Goal: Transaction & Acquisition: Purchase product/service

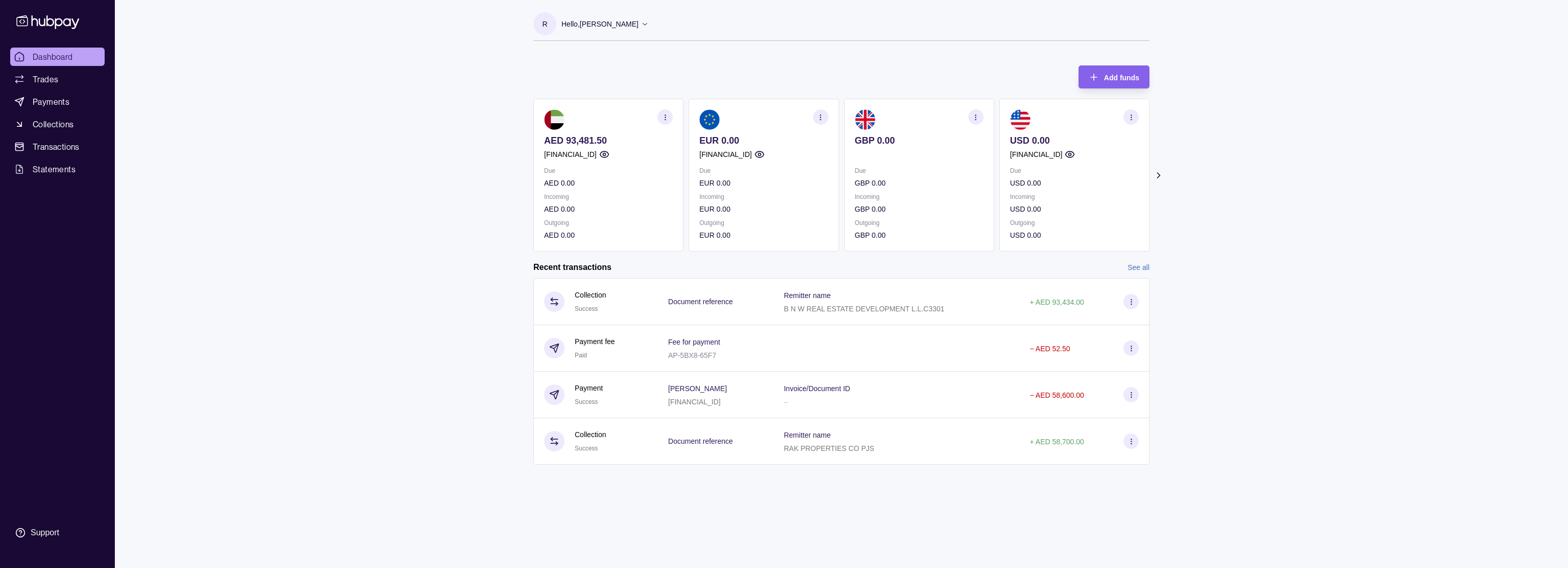
click at [660, 117] on section "button" at bounding box center [665, 117] width 15 height 15
click at [458, 200] on div "Dashboard Trades Payments Collections Transactions Statements Support R Hello, …" at bounding box center [784, 284] width 1568 height 568
click at [73, 147] on span "Transactions" at bounding box center [56, 147] width 47 height 12
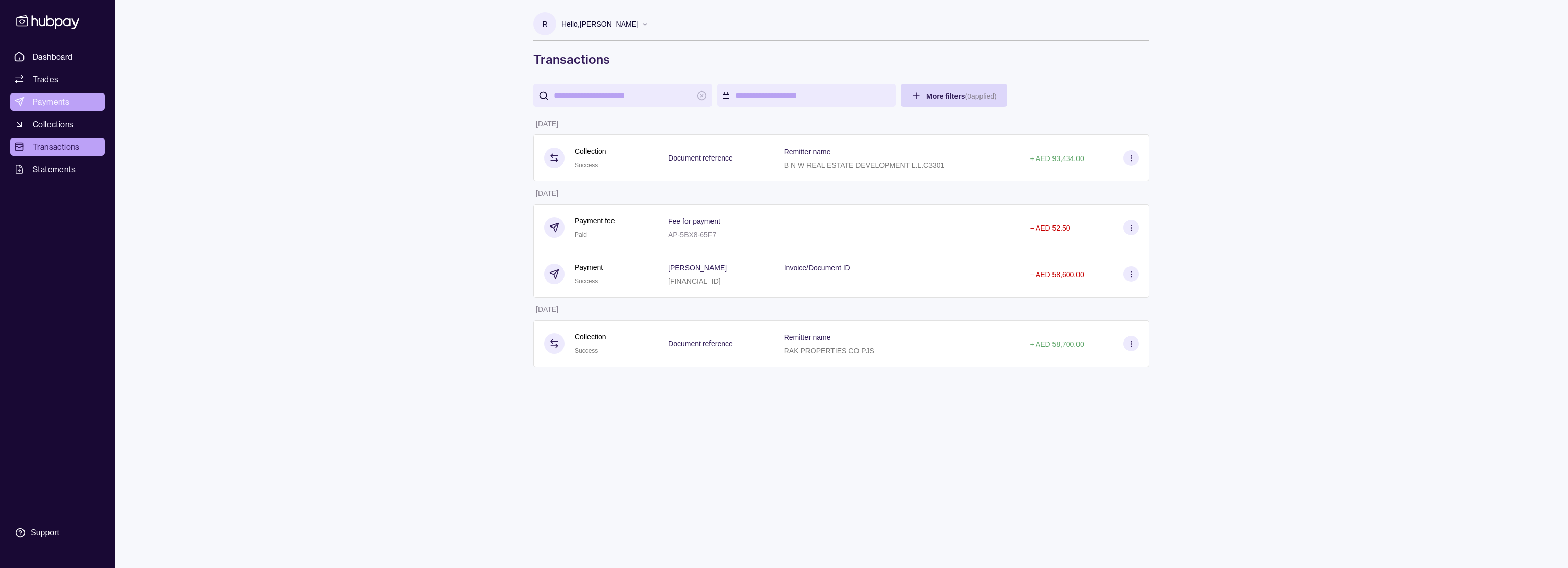
click at [52, 106] on span "Payments" at bounding box center [51, 102] width 37 height 12
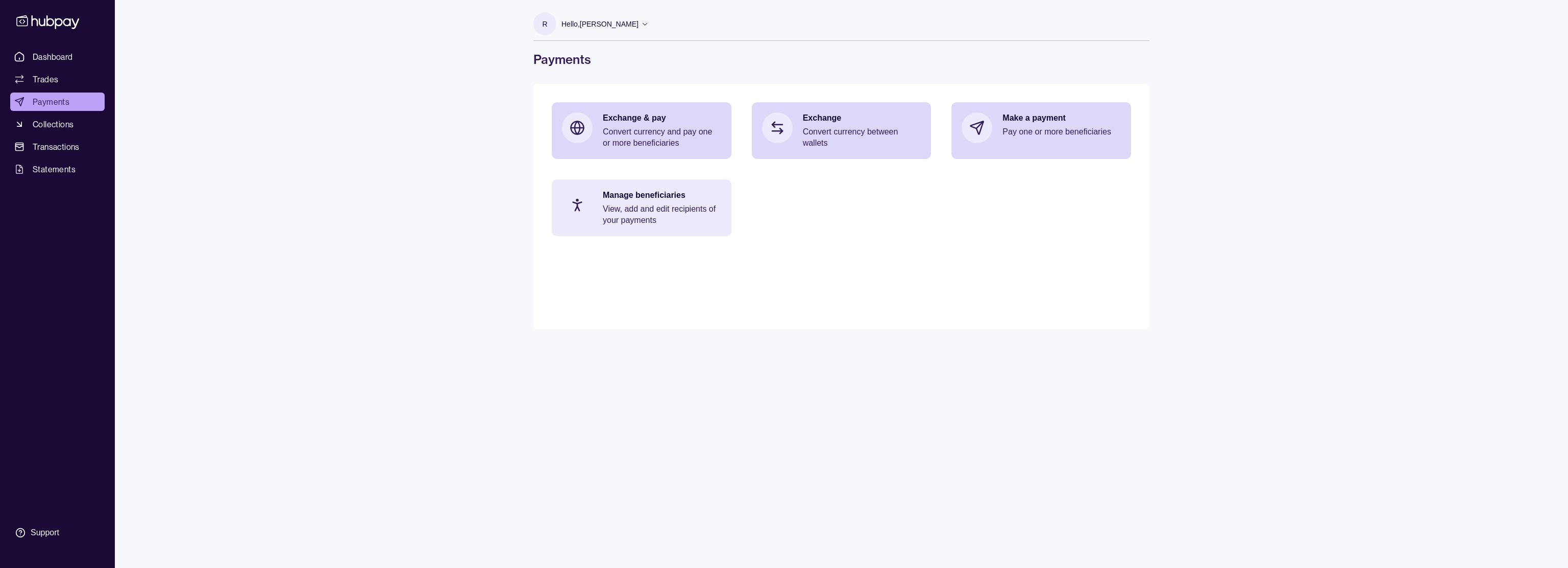
click at [624, 217] on p "View, add and edit recipients of your payments" at bounding box center [662, 214] width 118 height 22
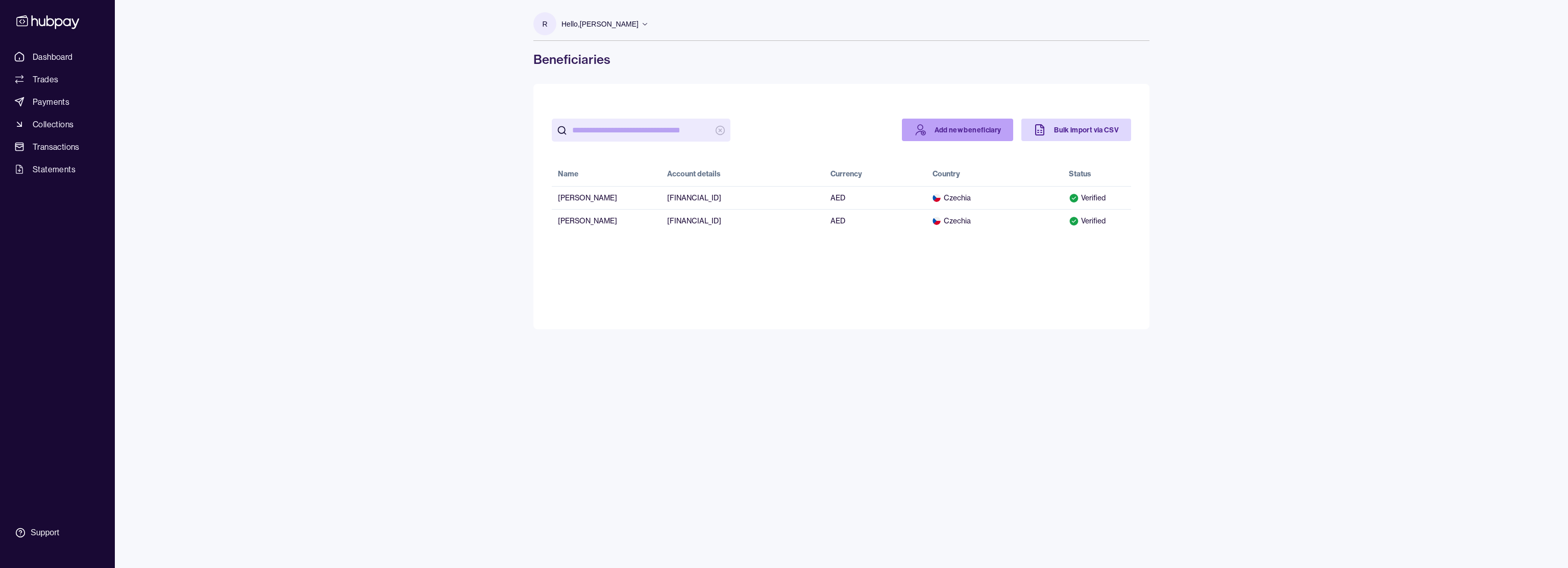
click at [971, 128] on link "Add new beneficiary" at bounding box center [958, 129] width 112 height 22
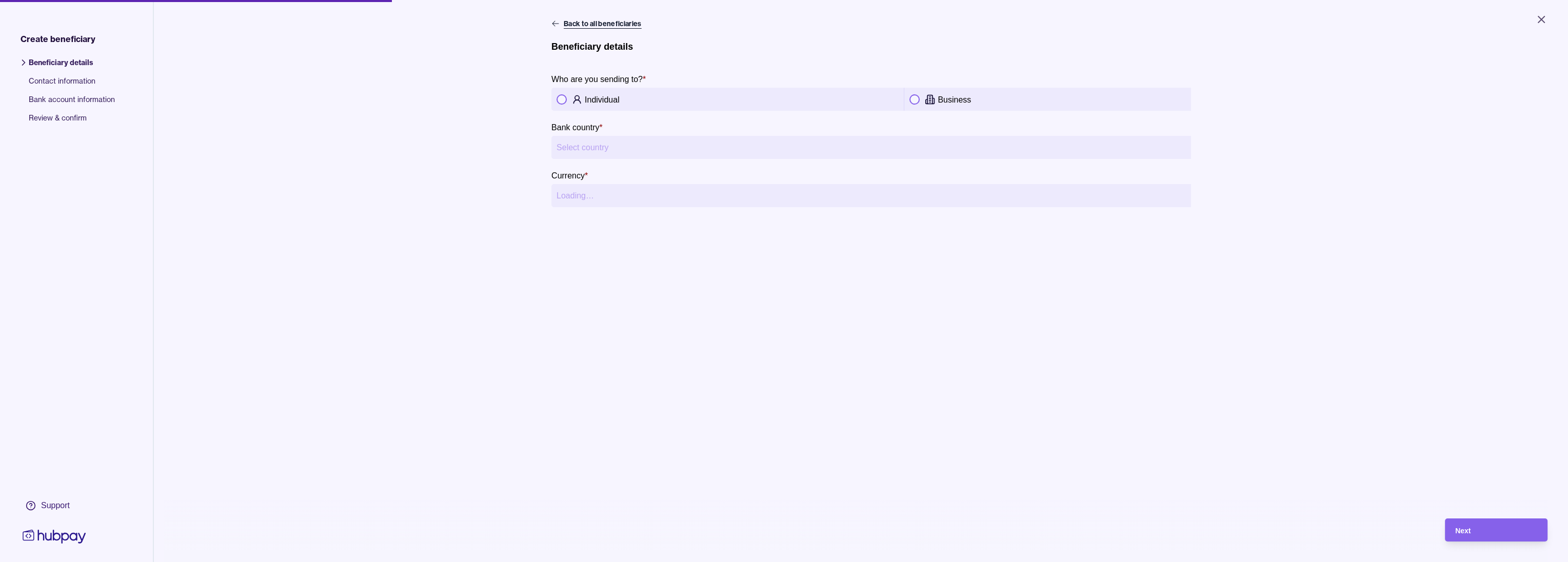
click at [551, 25] on icon at bounding box center [555, 23] width 8 height 8
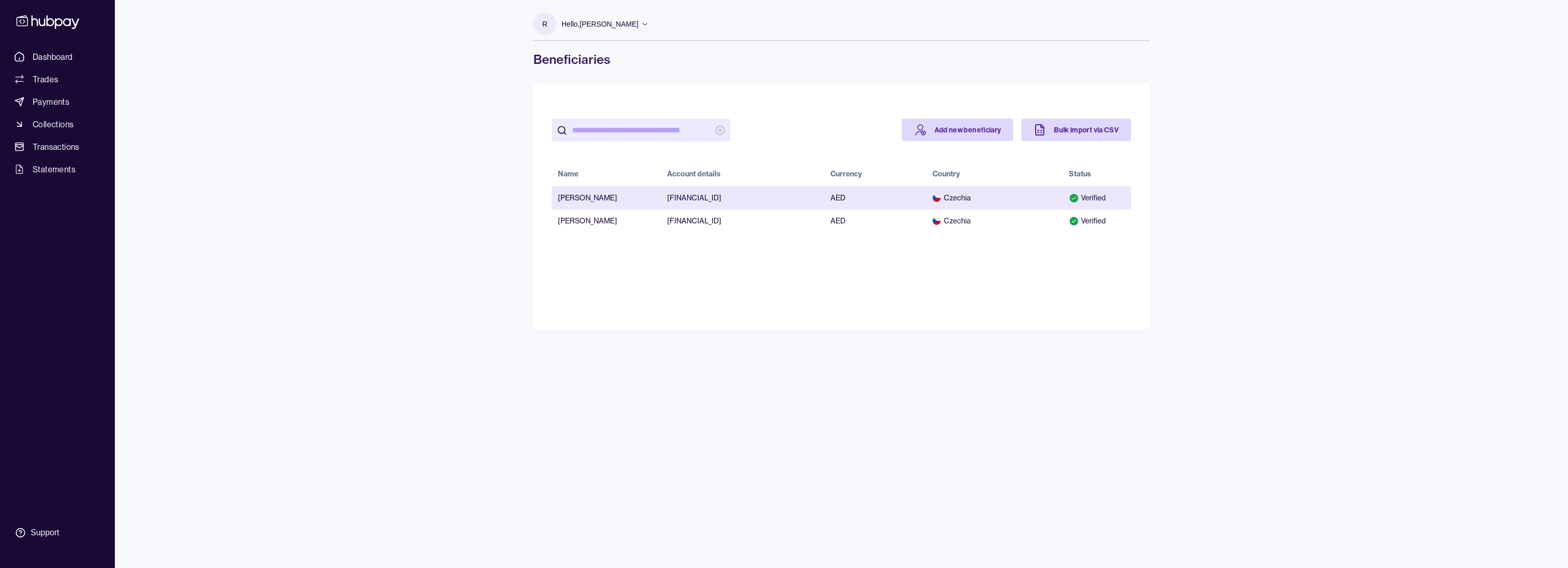
click at [734, 197] on td "[FINANCIAL_ID]" at bounding box center [742, 197] width 163 height 23
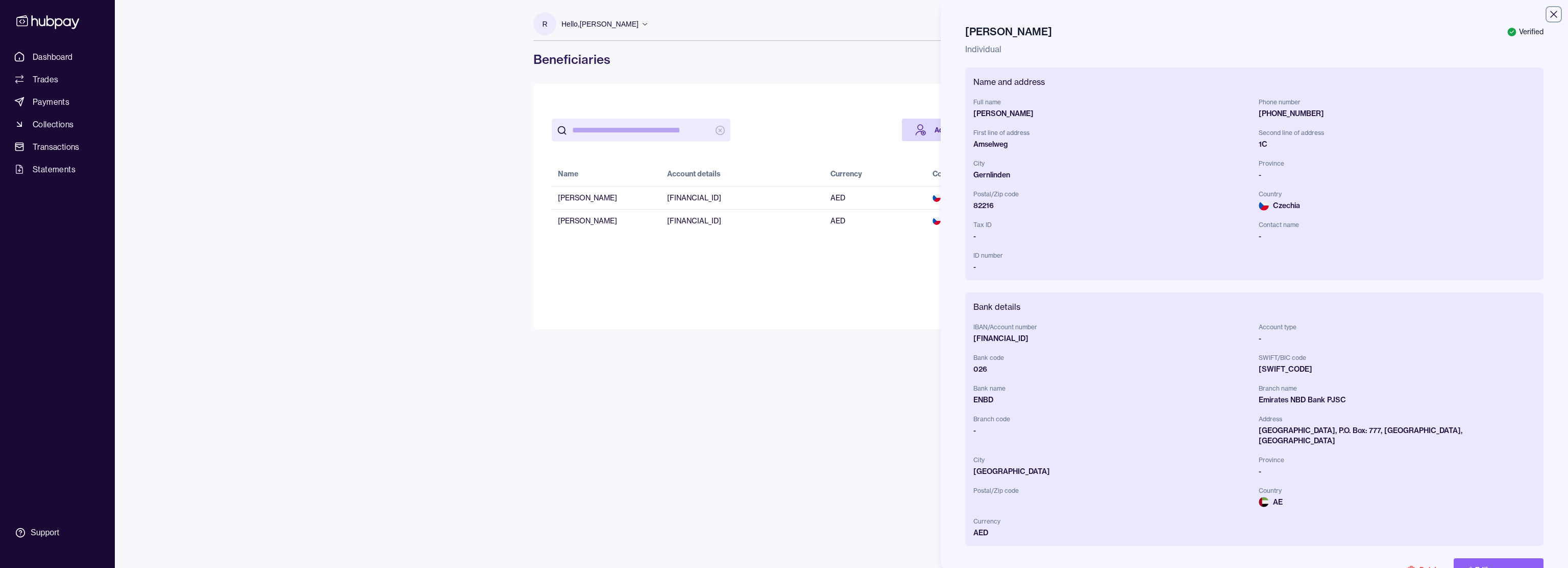
click at [1551, 12] on icon "button" at bounding box center [1554, 14] width 7 height 7
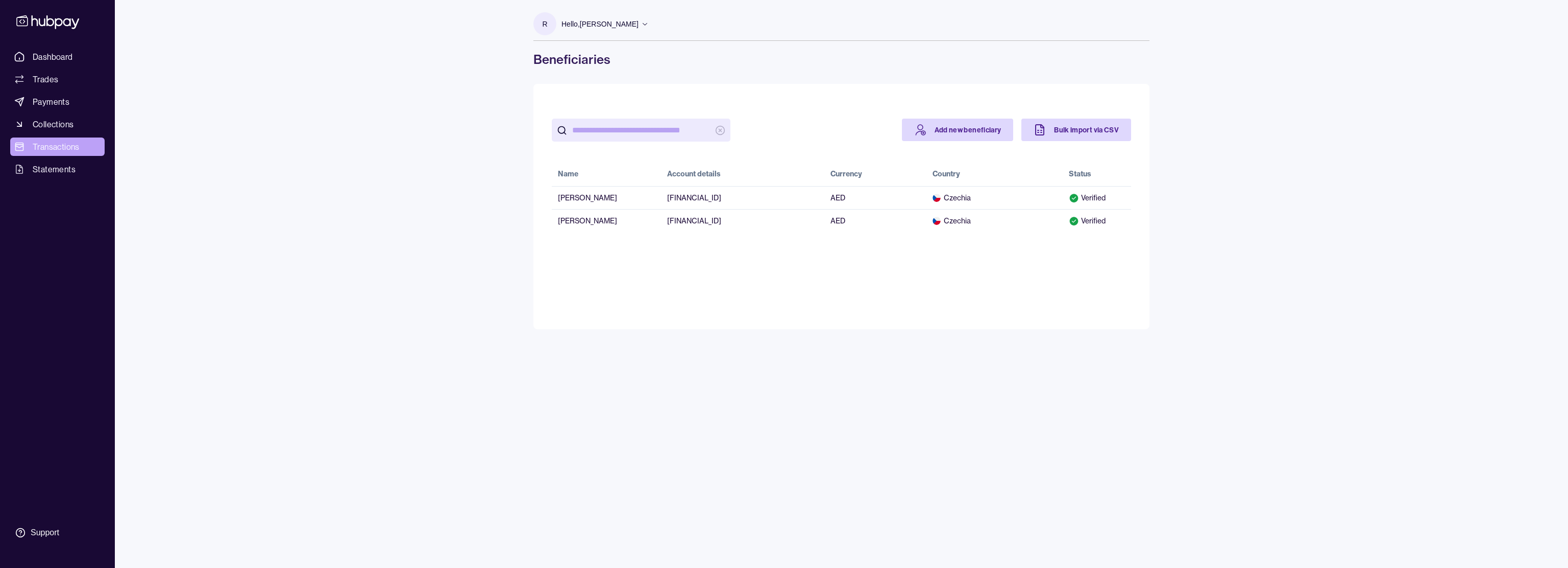
click at [53, 147] on span "Transactions" at bounding box center [56, 147] width 47 height 12
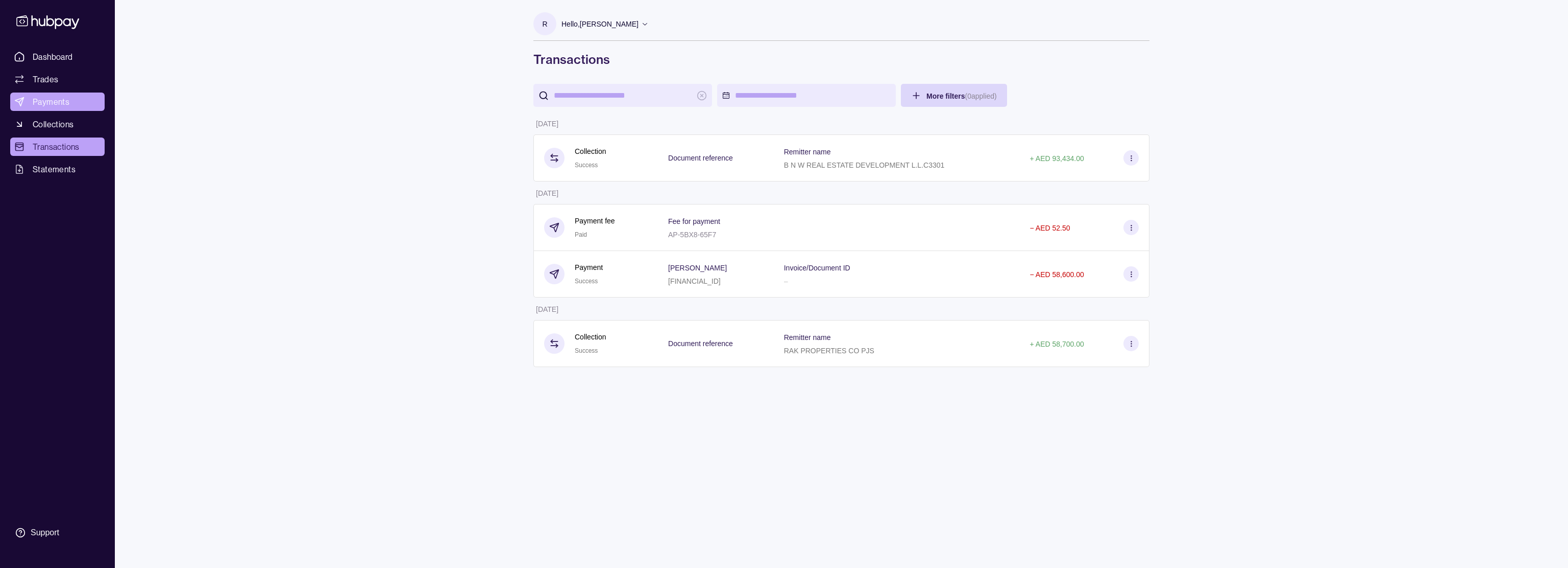
click at [64, 108] on link "Payments" at bounding box center [57, 102] width 94 height 18
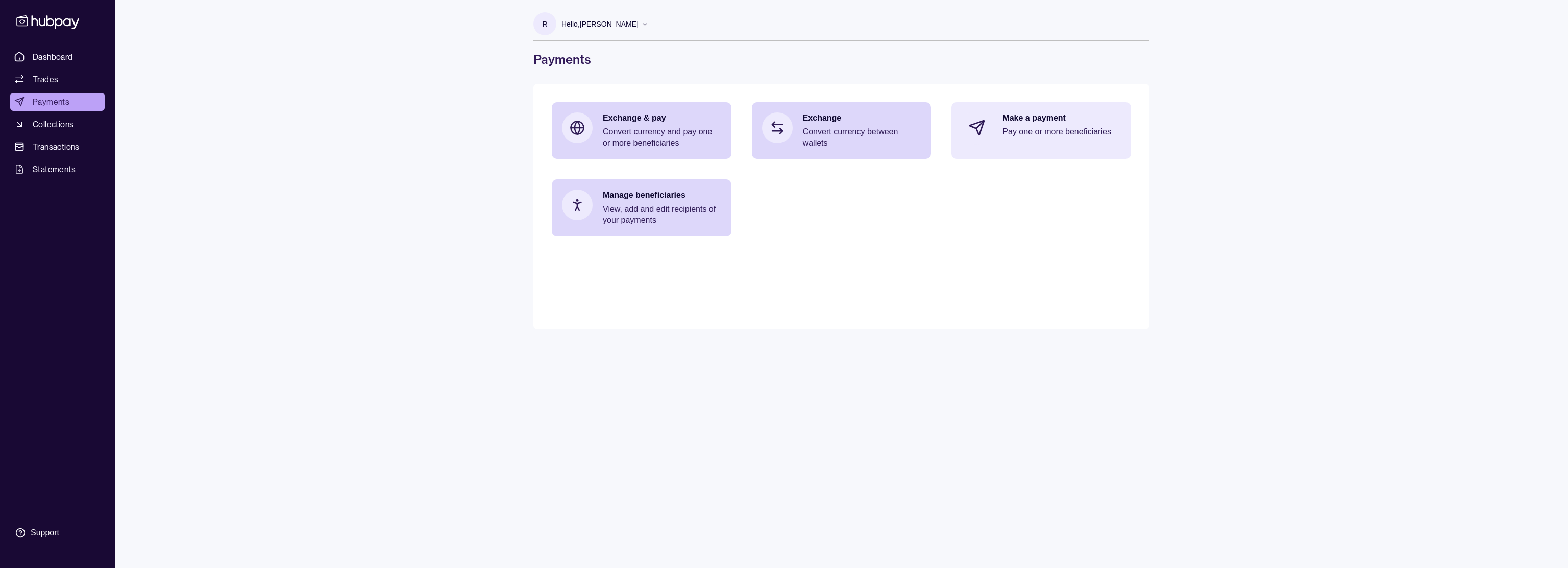
click at [998, 139] on div "Make a payment Pay one or more beneficiaries" at bounding box center [1041, 127] width 180 height 51
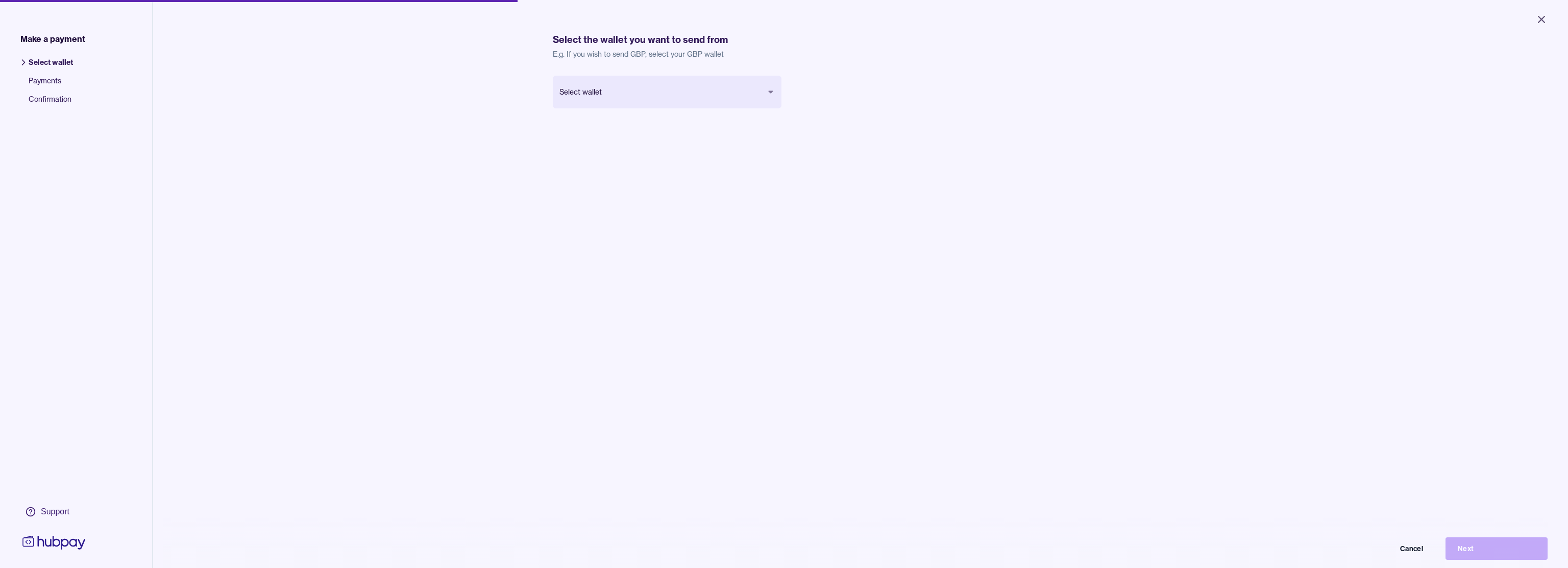
click at [586, 94] on body "Close Make a payment Select wallet Payments Confirmation Support Select the wal…" at bounding box center [784, 284] width 1568 height 568
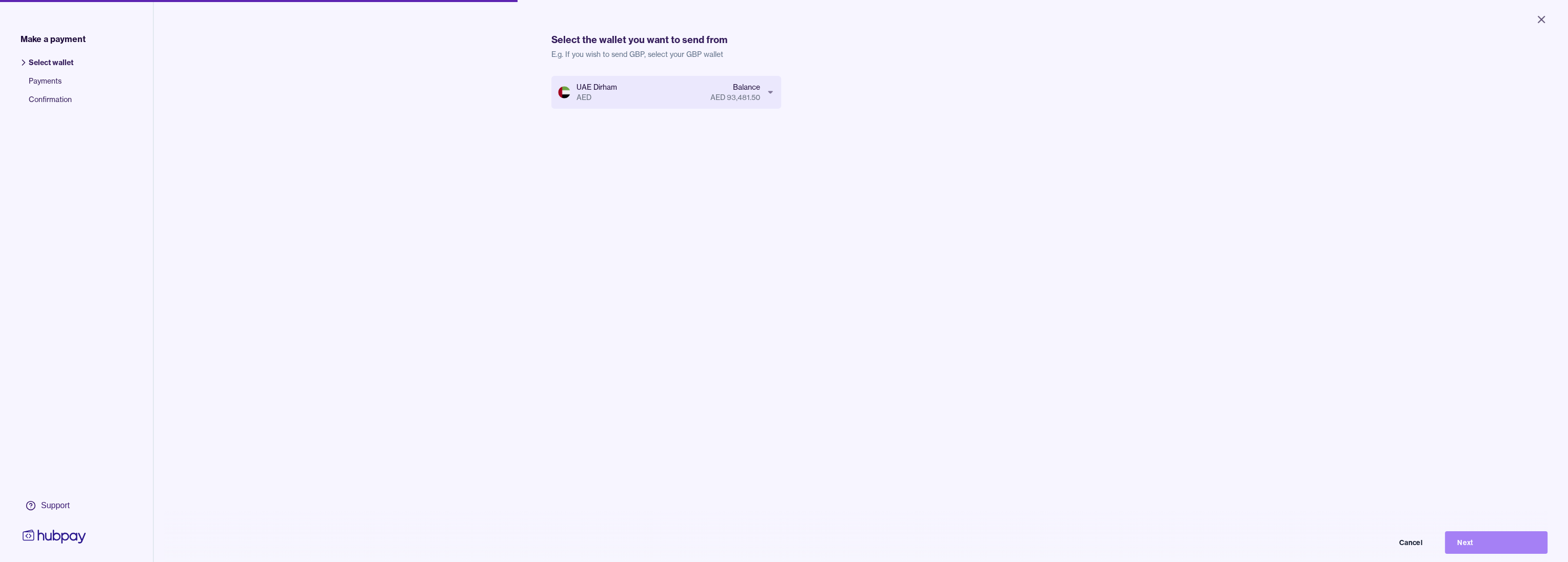
click at [1463, 547] on button "Next" at bounding box center [1496, 542] width 103 height 23
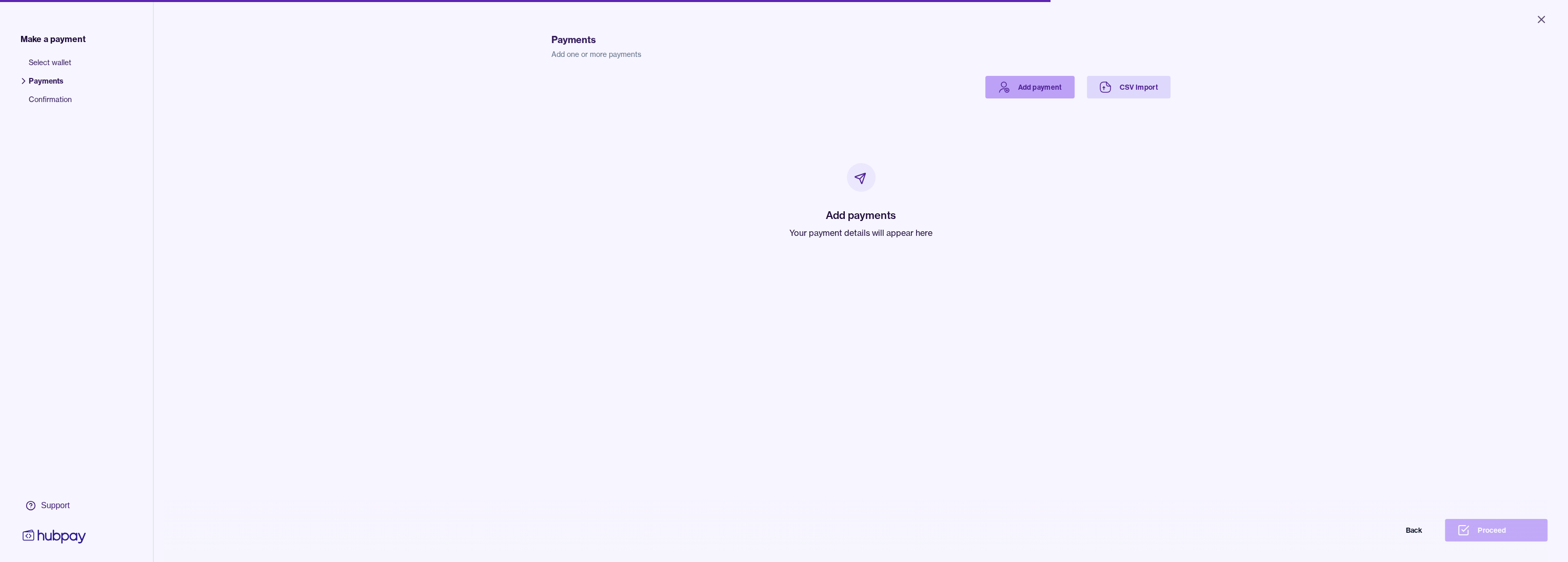
click at [1020, 90] on link "Add payment" at bounding box center [1029, 87] width 89 height 23
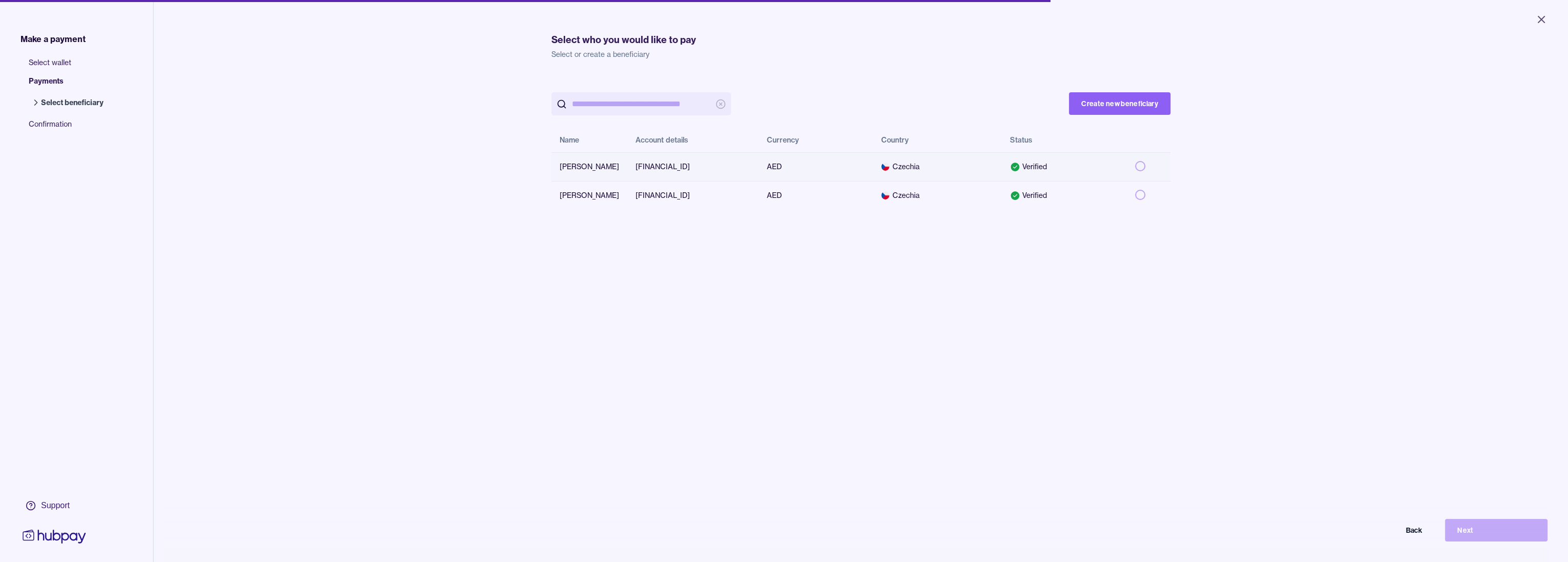
click at [1138, 166] on button "button" at bounding box center [1140, 166] width 10 height 10
click at [1476, 535] on button "Next" at bounding box center [1496, 530] width 103 height 23
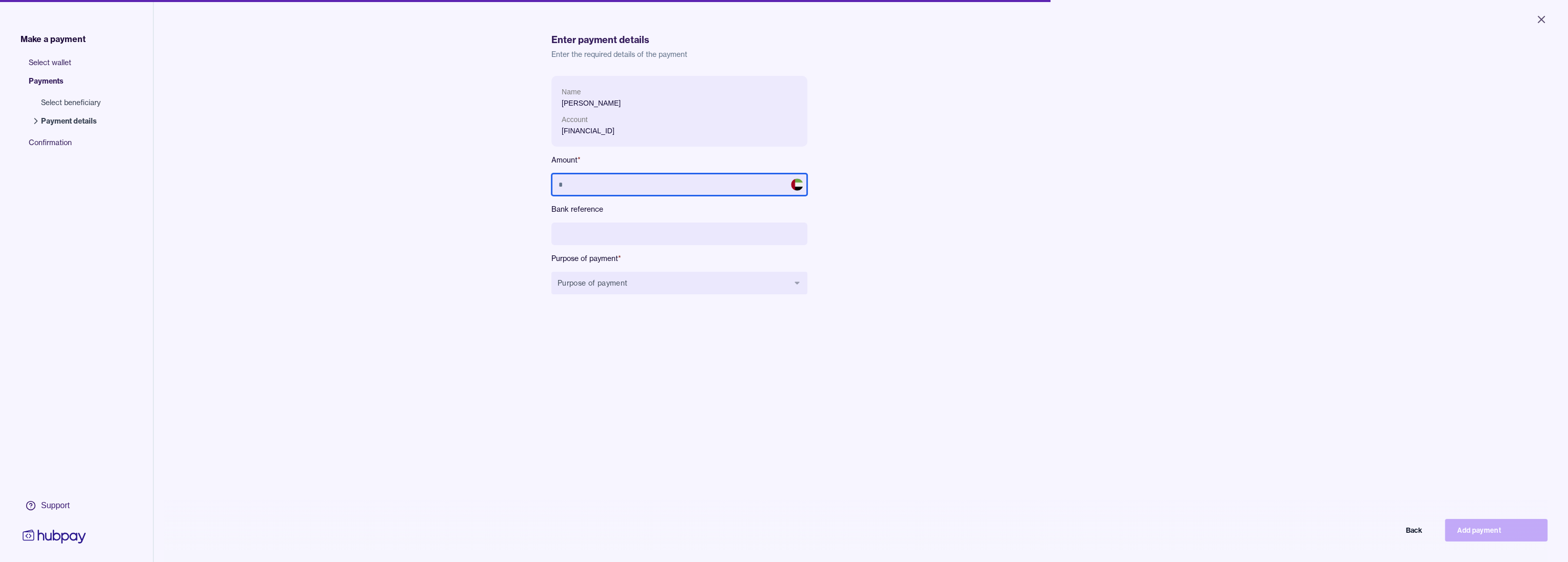
click at [702, 187] on input "text" at bounding box center [679, 184] width 256 height 23
type input "******"
click at [718, 238] on input at bounding box center [679, 233] width 256 height 23
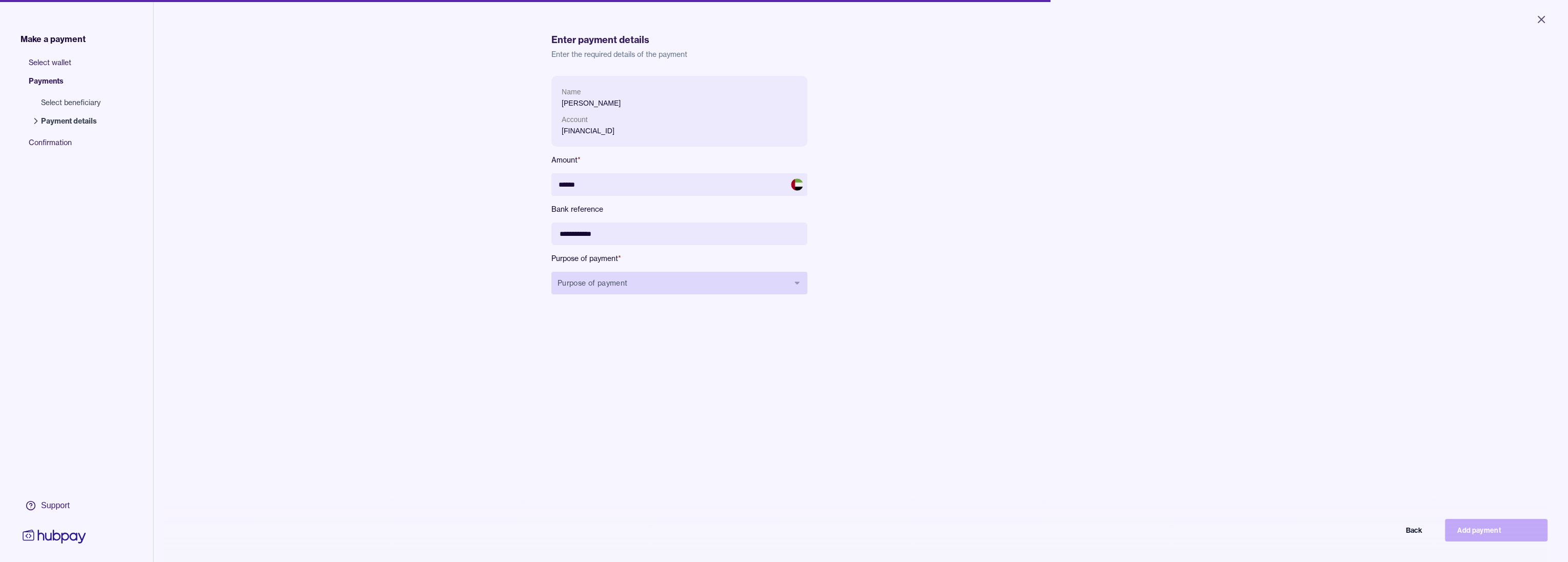
type input "**********"
click at [666, 282] on button "Purpose of payment" at bounding box center [679, 283] width 256 height 23
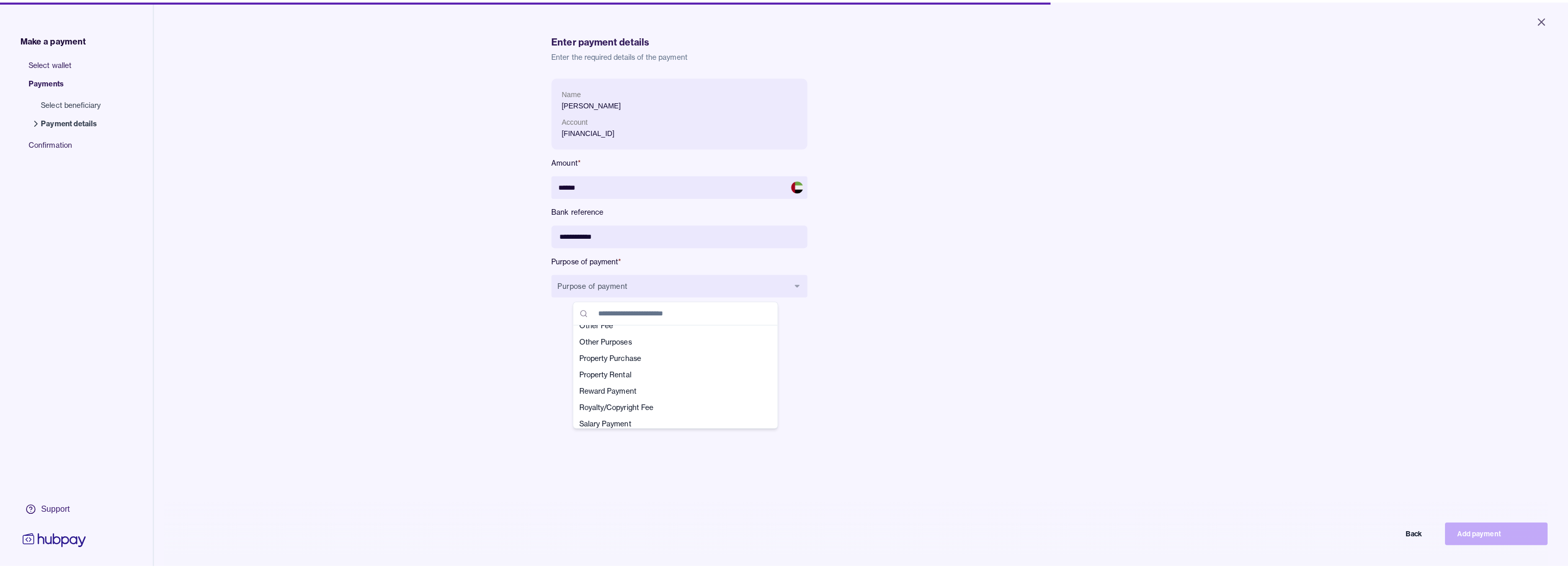
scroll to position [306, 0]
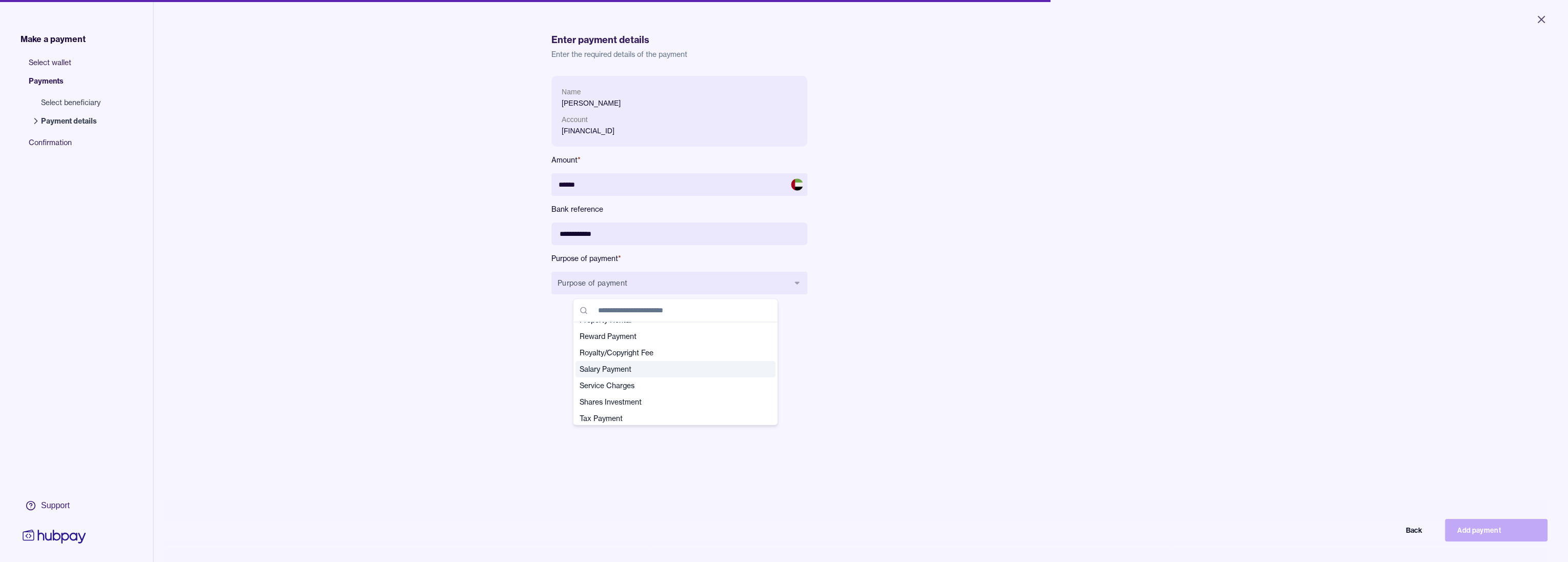
click at [631, 369] on span "Salary Payment" at bounding box center [669, 370] width 180 height 10
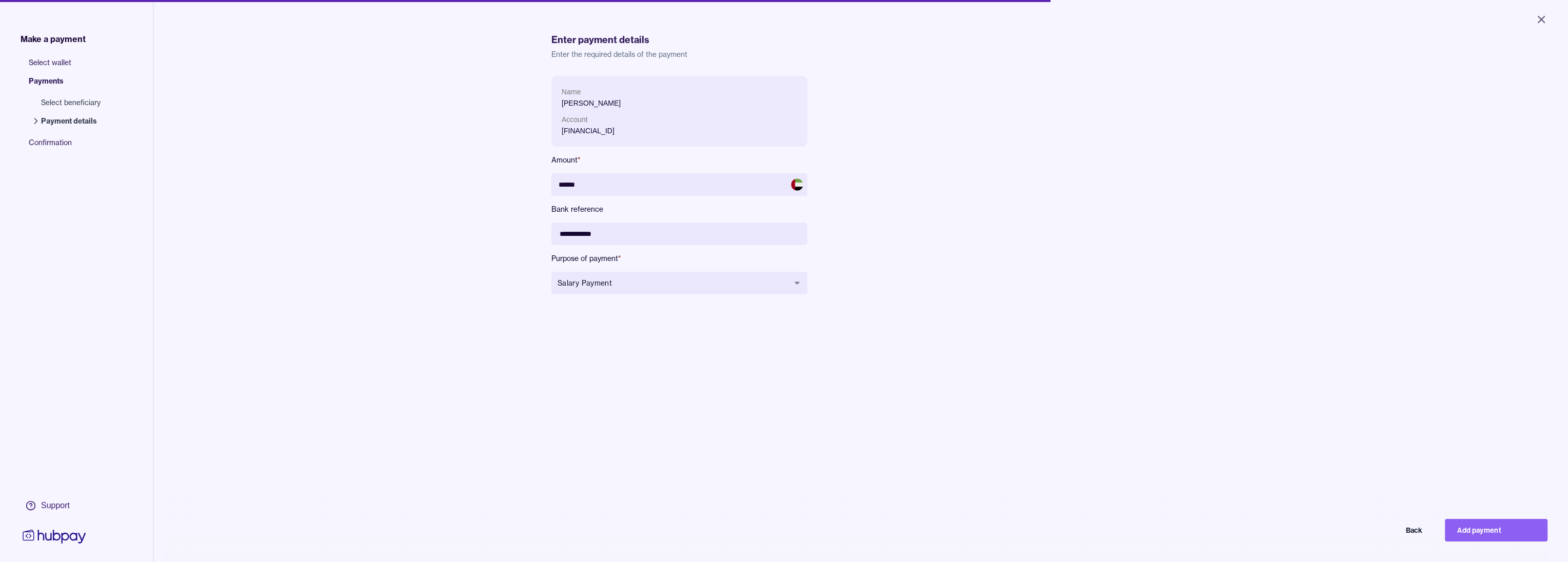
click at [859, 367] on div "**********" at bounding box center [861, 357] width 619 height 562
click at [1469, 535] on button "Add payment" at bounding box center [1496, 530] width 103 height 23
type input "*****"
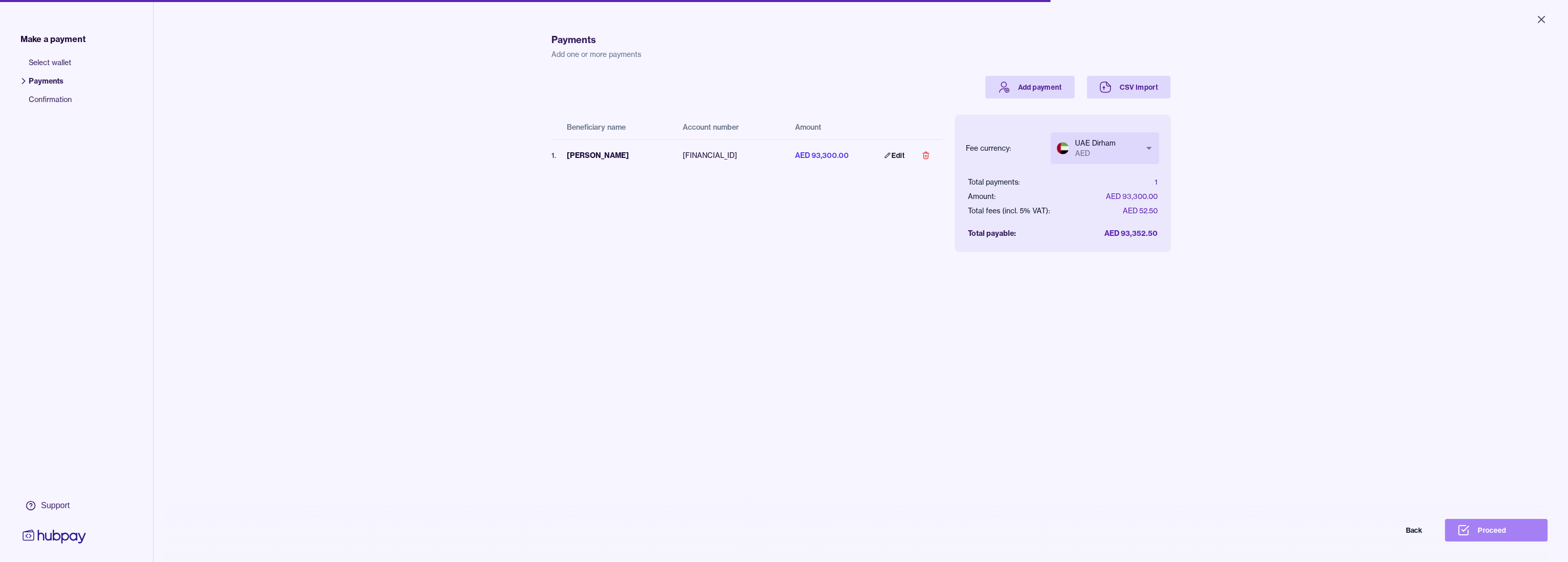
click at [1516, 541] on button "Proceed" at bounding box center [1496, 530] width 103 height 23
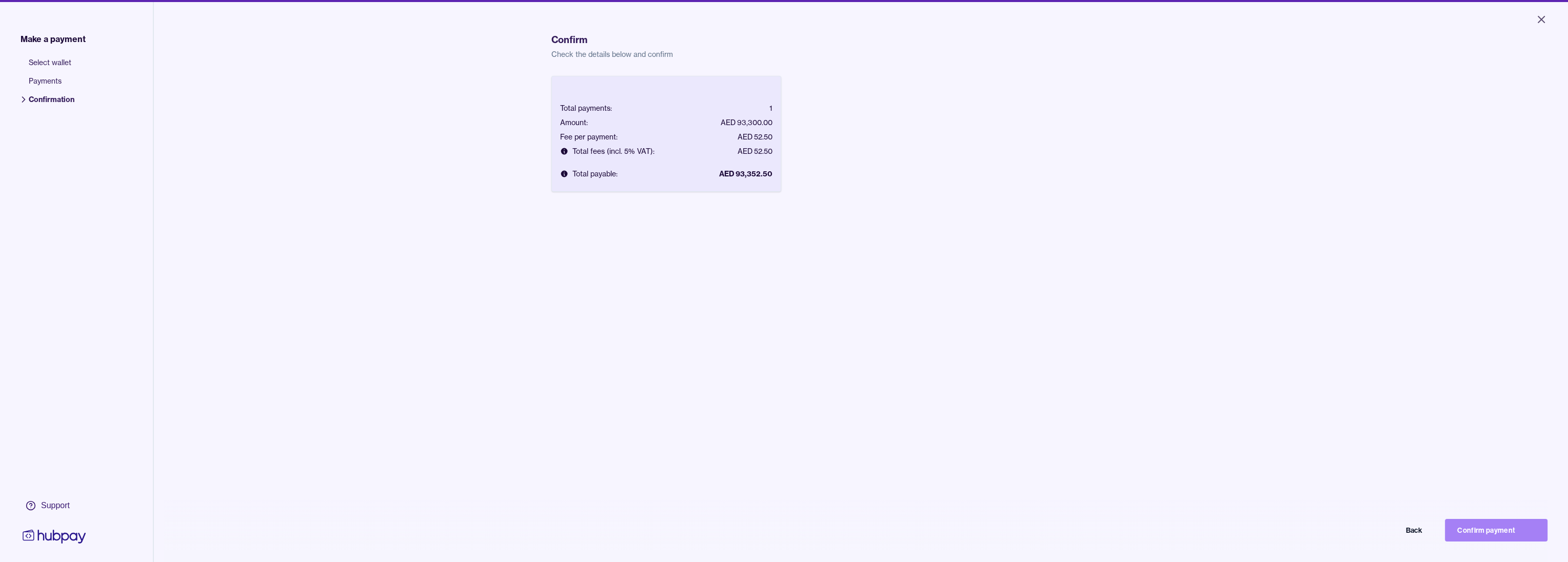
click at [1498, 529] on button "Confirm payment" at bounding box center [1496, 530] width 103 height 23
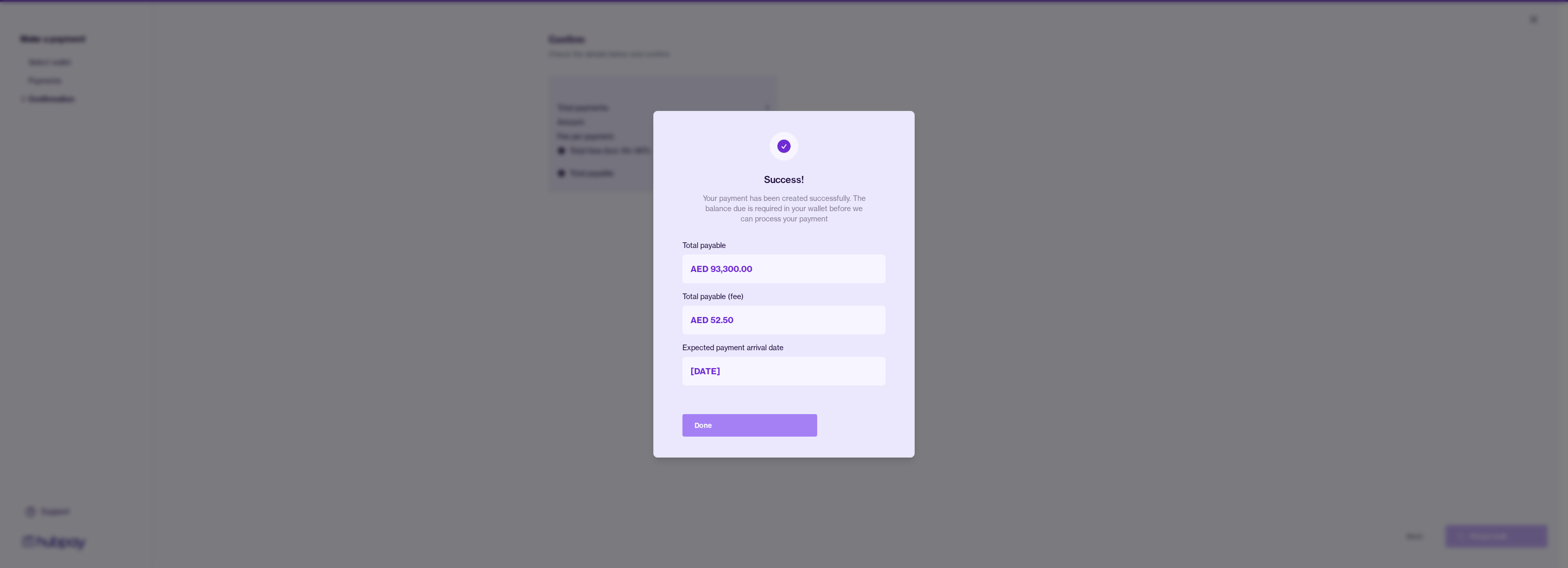
click at [764, 418] on button "Done" at bounding box center [750, 425] width 135 height 22
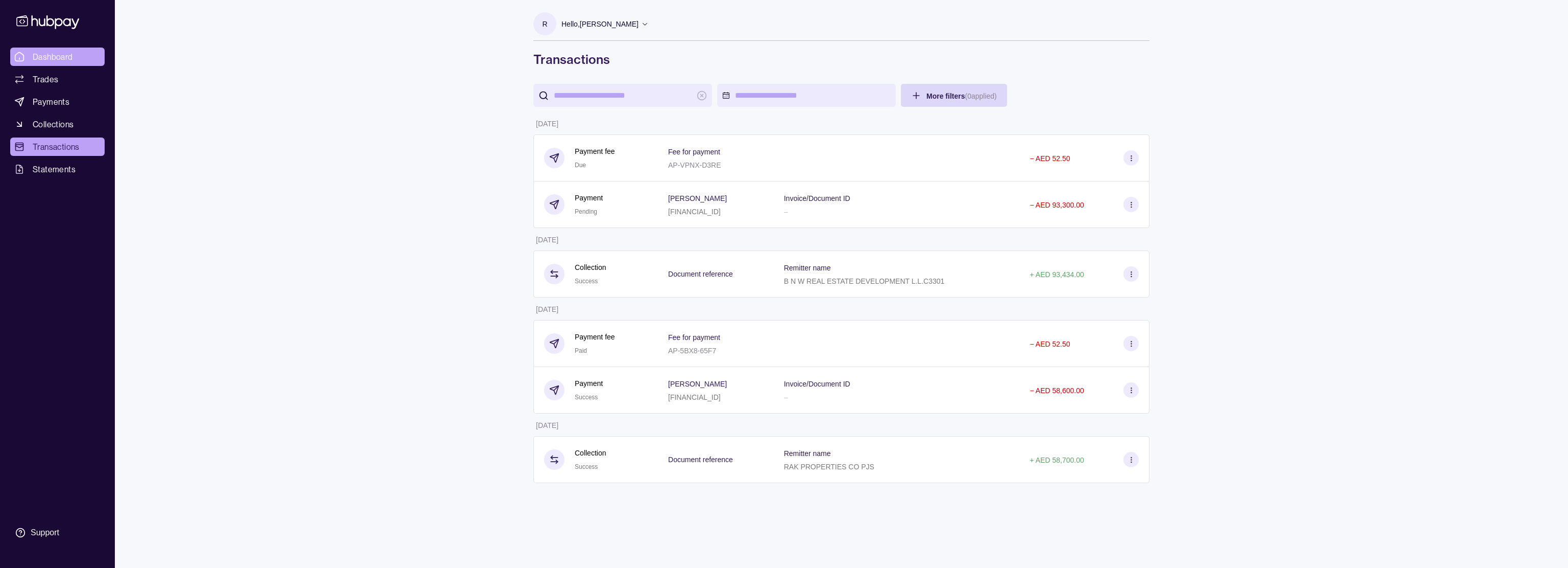
click at [44, 59] on span "Dashboard" at bounding box center [52, 57] width 40 height 12
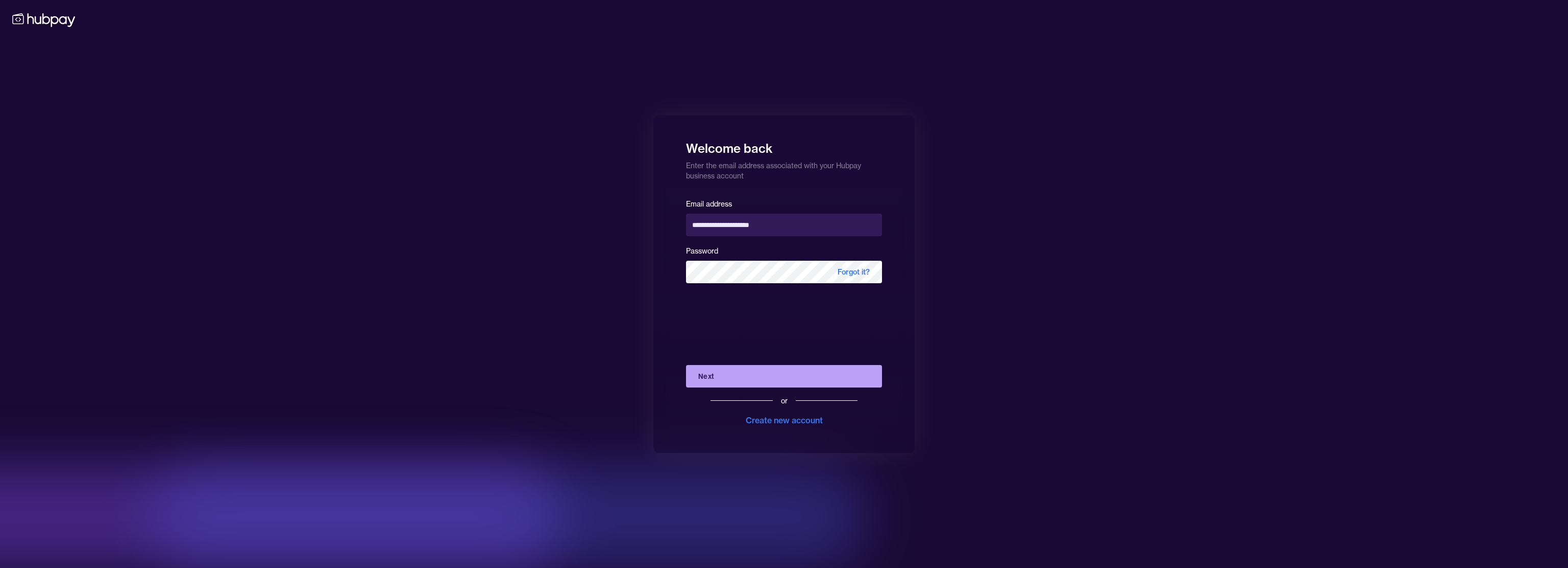
click at [767, 373] on button "Next" at bounding box center [784, 376] width 196 height 22
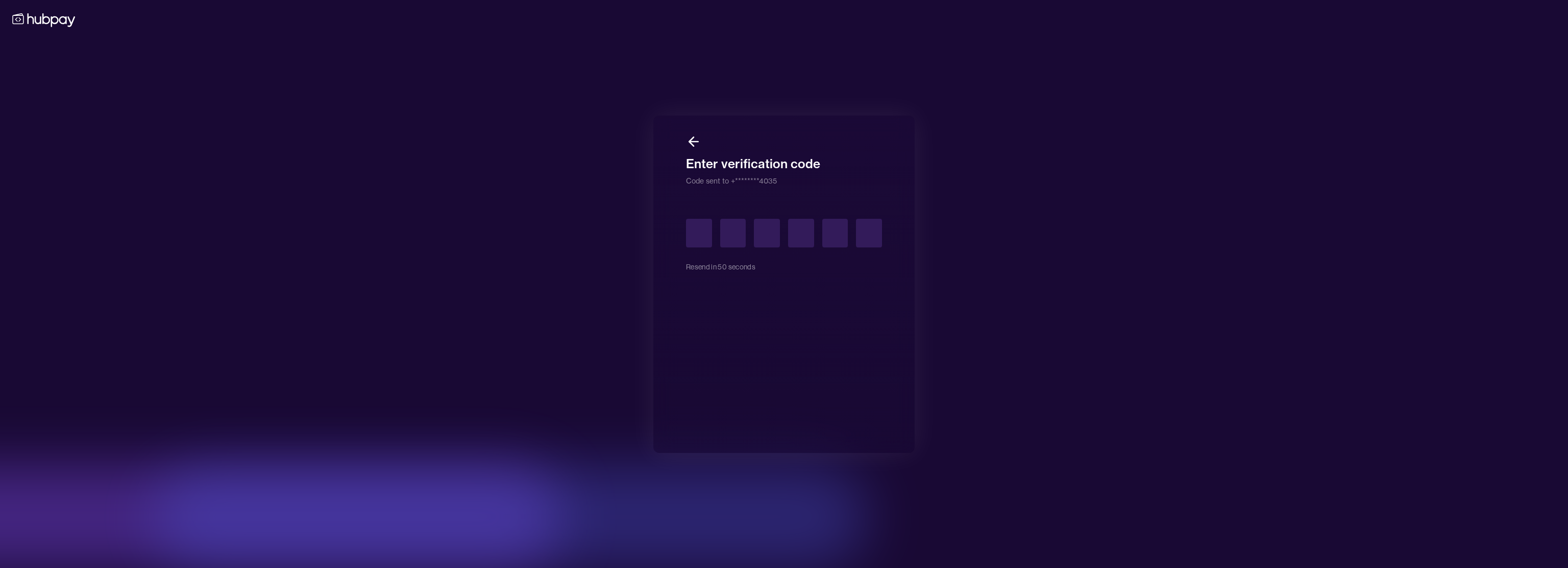
type input "*"
